Goal: Transaction & Acquisition: Download file/media

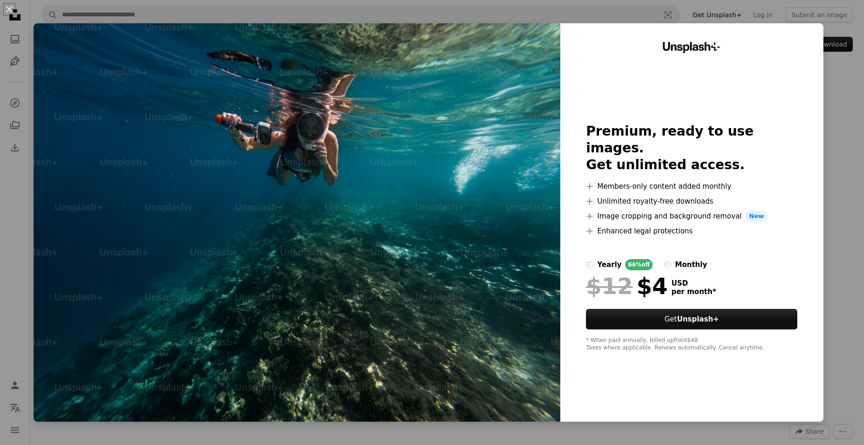
click at [15, 10] on button "An X shape" at bounding box center [9, 9] width 11 height 11
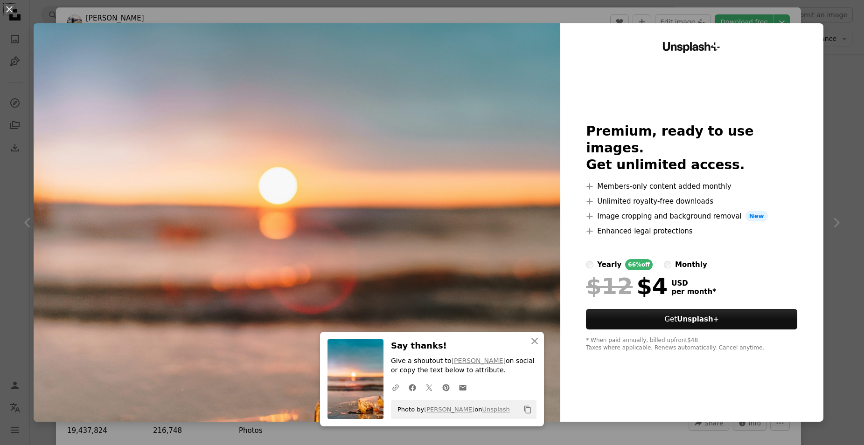
scroll to position [618, 0]
